Goal: Task Accomplishment & Management: Use online tool/utility

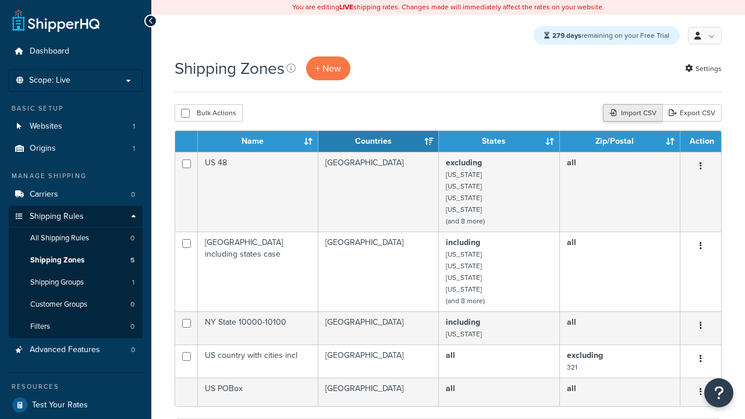
click at [631, 114] on div "Import CSV" at bounding box center [632, 112] width 59 height 17
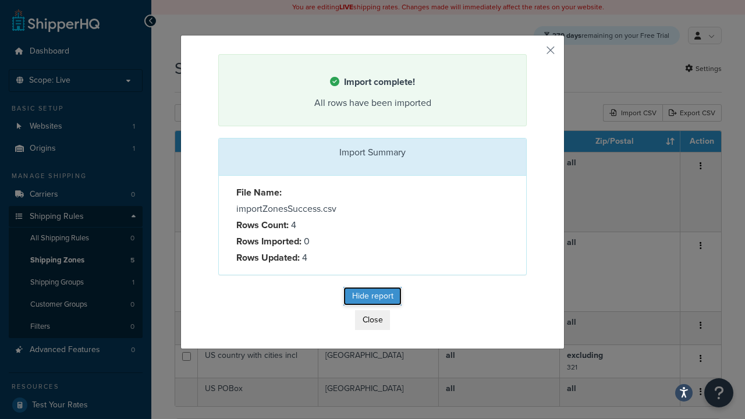
click at [386, 289] on button "Hide report" at bounding box center [372, 296] width 58 height 19
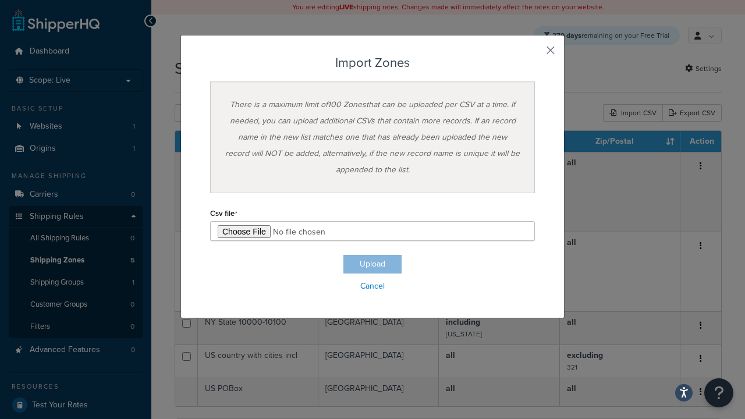
click at [535, 53] on button "button" at bounding box center [533, 54] width 3 height 3
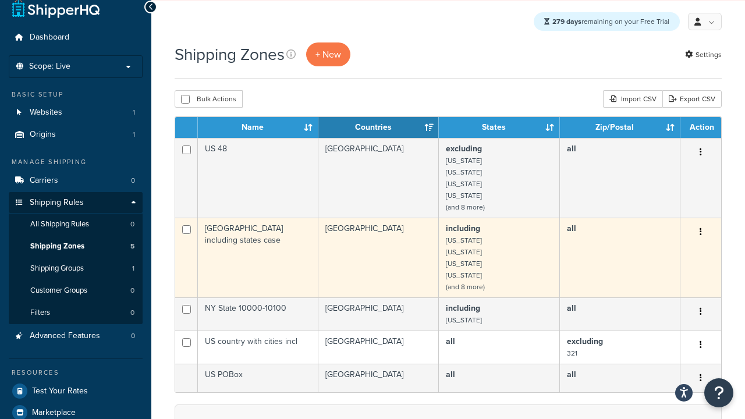
scroll to position [21, 0]
